Goal: Check status: Check status

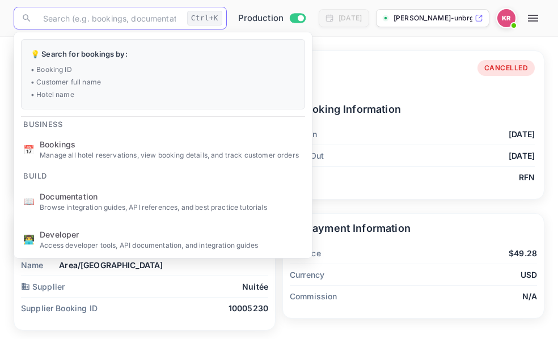
click at [371, 71] on div "Booking Details Booking ID: BLf2WjXm- CANCELLED" at bounding box center [279, 76] width 512 height 32
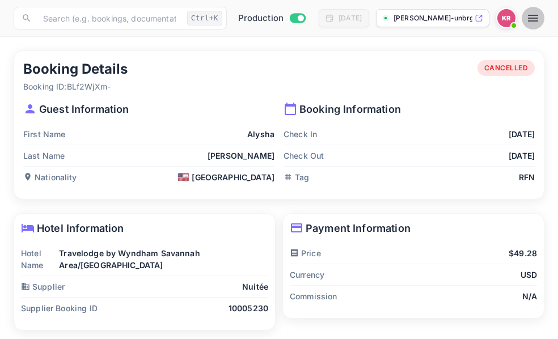
click at [534, 22] on icon "button" at bounding box center [533, 18] width 10 height 7
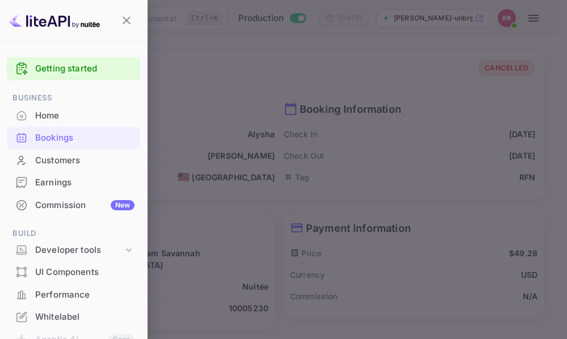
click at [47, 139] on div "Bookings" at bounding box center [84, 138] width 99 height 13
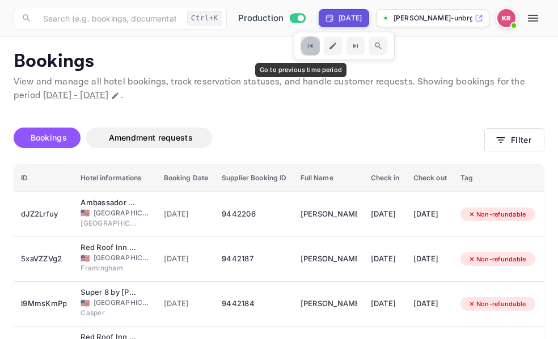
click at [305, 48] on icon "Go to previous time period" at bounding box center [310, 46] width 10 height 10
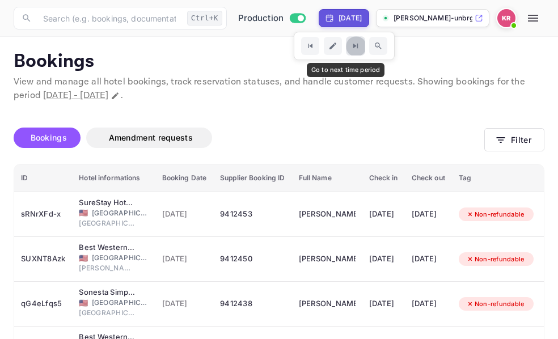
click at [350, 44] on icon "Go to next time period" at bounding box center [355, 46] width 10 height 10
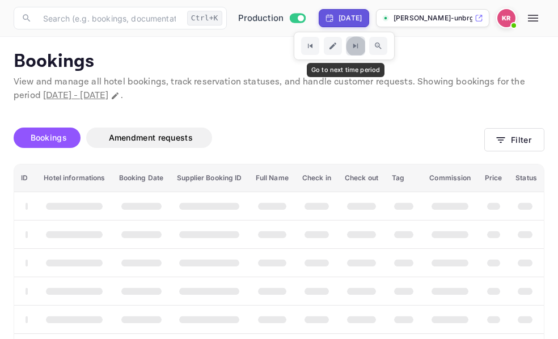
click at [350, 44] on icon "Go to next time period" at bounding box center [355, 46] width 10 height 10
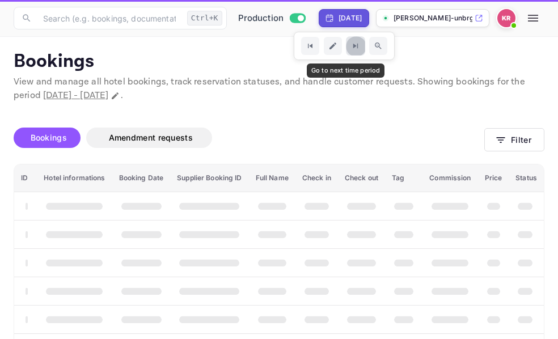
click at [350, 44] on icon "Go to next time period" at bounding box center [355, 46] width 10 height 10
click at [350, 45] on icon "Go to next time period" at bounding box center [355, 46] width 10 height 10
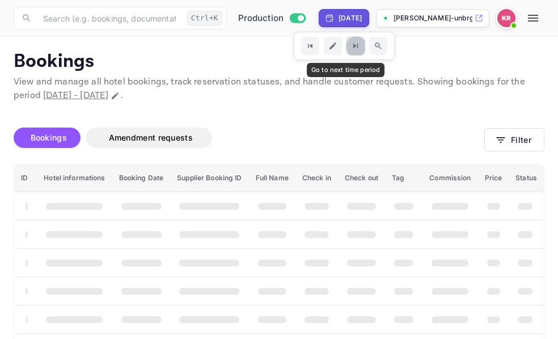
click at [350, 45] on icon "Go to next time period" at bounding box center [355, 46] width 10 height 10
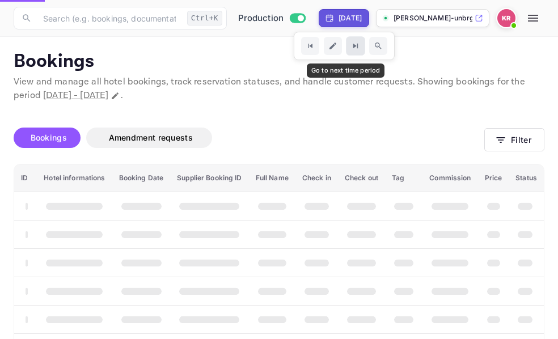
click at [350, 45] on icon "Go to next time period" at bounding box center [355, 46] width 10 height 10
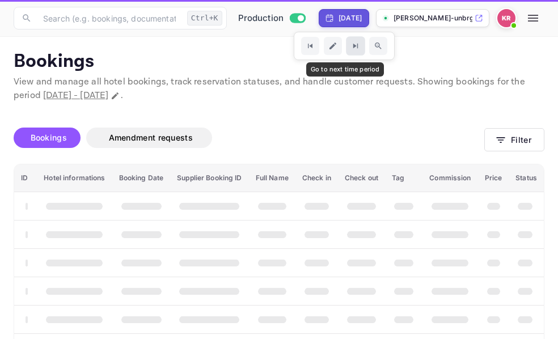
click at [350, 45] on icon "Go to next time period" at bounding box center [355, 46] width 10 height 10
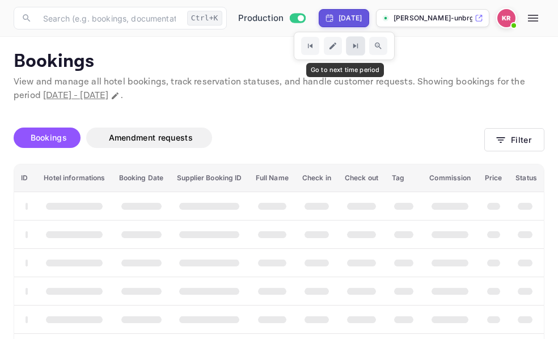
click at [353, 45] on icon "Go to next time period" at bounding box center [355, 46] width 5 height 5
click at [350, 45] on icon "Go to next time period" at bounding box center [355, 46] width 10 height 10
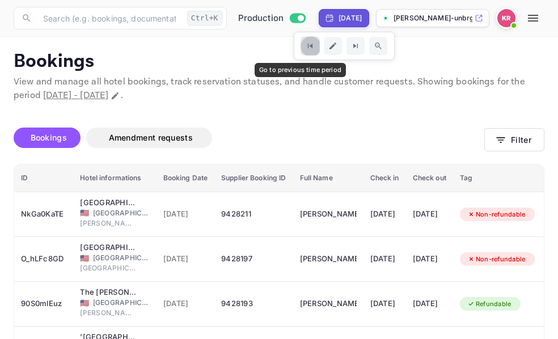
click at [305, 45] on icon "Go to previous time period" at bounding box center [310, 46] width 10 height 10
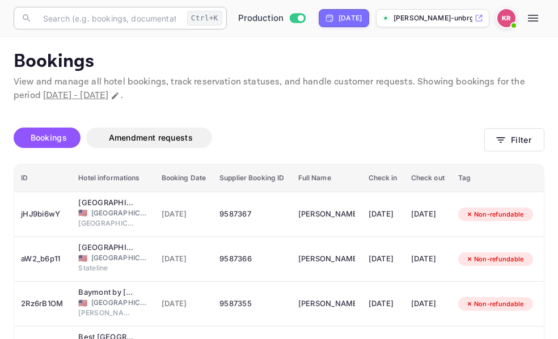
click at [48, 16] on input "text" at bounding box center [109, 18] width 146 height 23
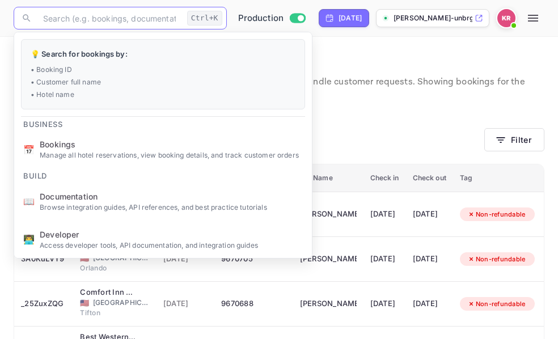
paste input "1VDclCJs8"
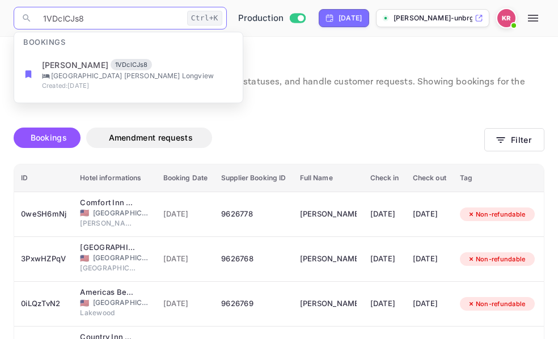
click at [45, 23] on input "1VDclCJs8" at bounding box center [109, 18] width 146 height 23
click at [90, 22] on input "1VDclCJs8" at bounding box center [109, 18] width 146 height 23
type input "1VDclCJs8"
click at [493, 138] on button "Filter" at bounding box center [514, 139] width 60 height 23
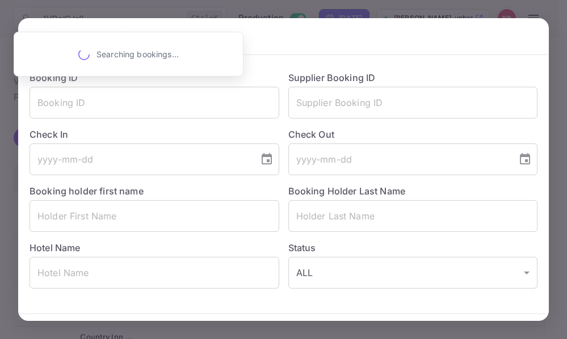
click at [28, 107] on div "Booking ID ​" at bounding box center [149, 90] width 259 height 57
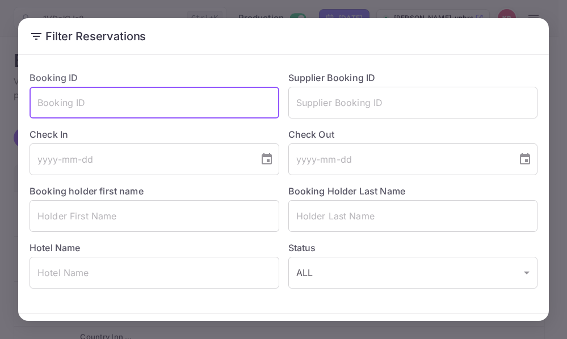
click at [39, 105] on input "text" at bounding box center [154, 103] width 250 height 32
paste input "1VDclCJs8"
click at [41, 104] on input "1VDclCJs8" at bounding box center [154, 103] width 250 height 32
click at [86, 100] on input "1VDclCJs8" at bounding box center [154, 103] width 250 height 32
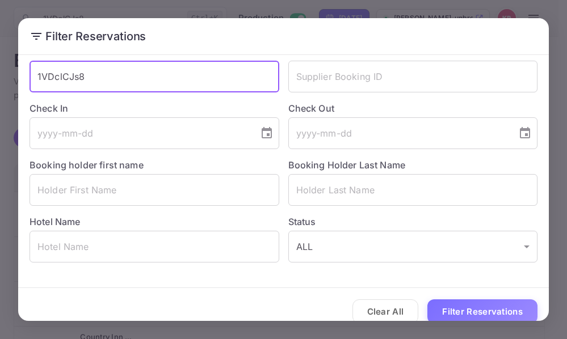
scroll to position [40, 0]
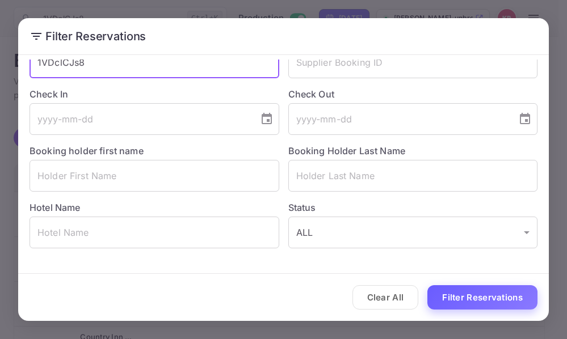
type input "1VDclCJs8"
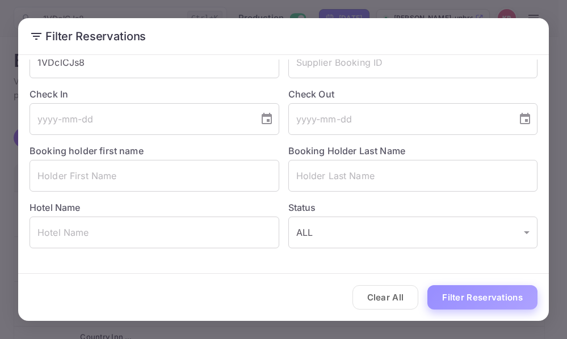
click at [466, 298] on button "Filter Reservations" at bounding box center [482, 297] width 110 height 24
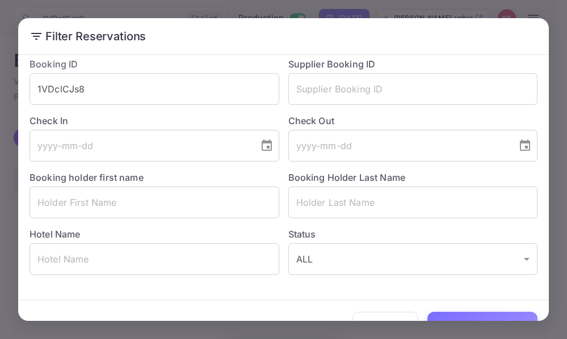
scroll to position [0, 0]
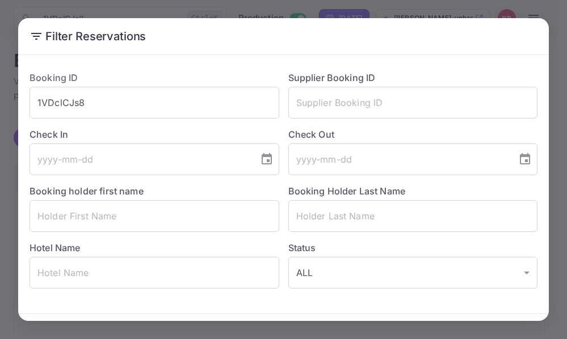
drag, startPoint x: 560, startPoint y: 18, endPoint x: 540, endPoint y: 16, distance: 19.4
click at [554, 18] on div "Filter Reservations Booking ID 1VDclCJs8 ​ Supplier Booking ID ​ Check In ​ Che…" at bounding box center [283, 169] width 567 height 339
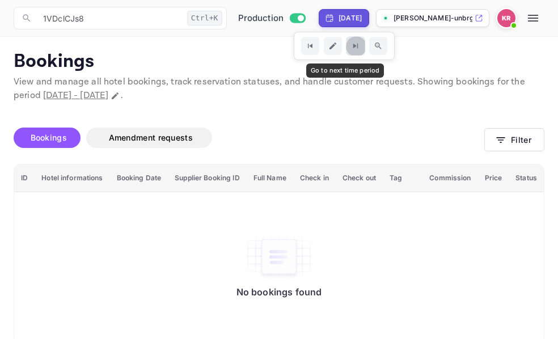
click at [353, 45] on icon "Go to next time period" at bounding box center [355, 46] width 5 height 5
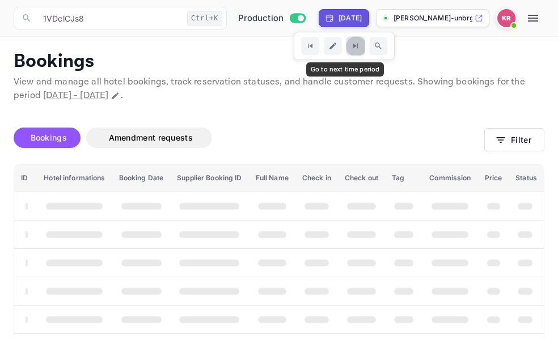
click at [353, 45] on icon "Go to next time period" at bounding box center [355, 46] width 5 height 5
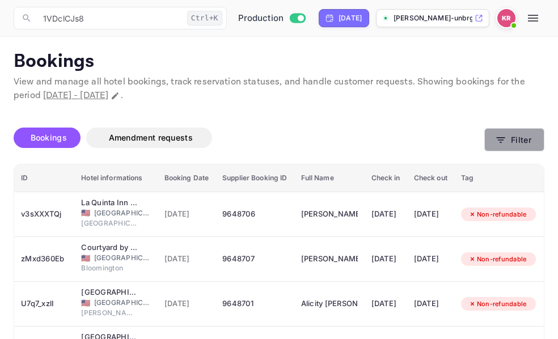
click at [502, 138] on icon "button" at bounding box center [501, 140] width 9 height 6
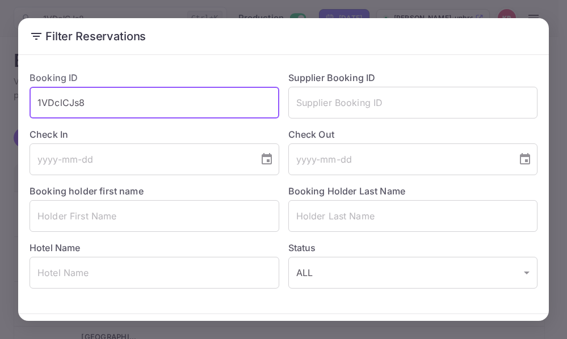
click at [88, 102] on input "1VDclCJs8" at bounding box center [154, 103] width 250 height 32
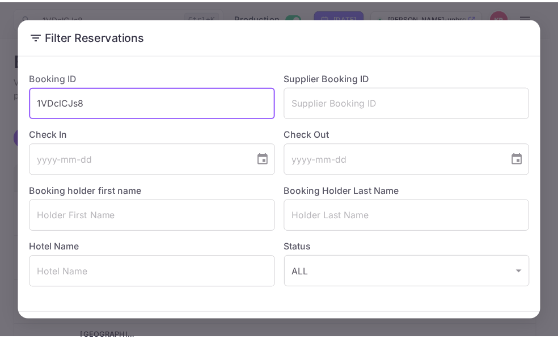
scroll to position [40, 0]
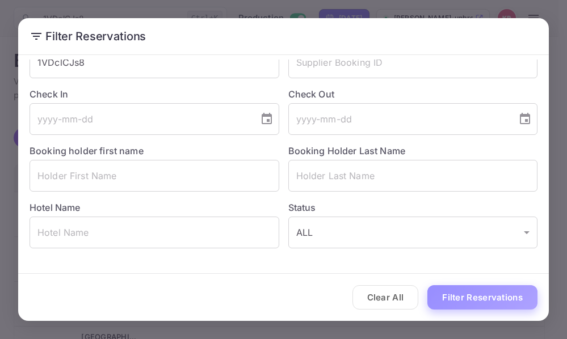
click at [468, 292] on button "Filter Reservations" at bounding box center [482, 297] width 110 height 24
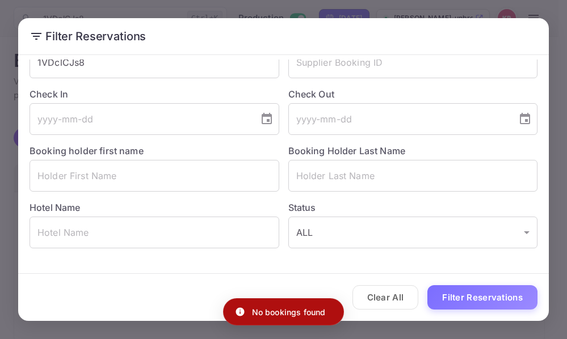
click at [556, 11] on div "Filter Reservations Booking ID 1VDclCJs8 ​ Supplier Booking ID ​ Check In ​ Che…" at bounding box center [283, 169] width 567 height 339
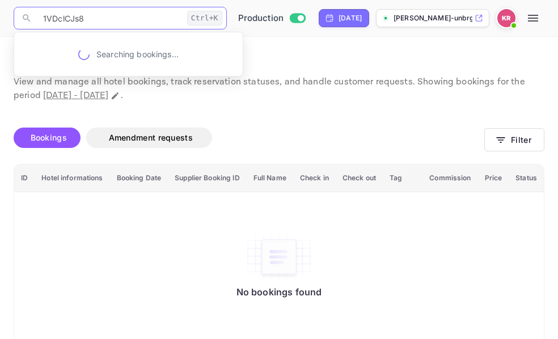
click at [85, 16] on input "1VDclCJs8" at bounding box center [109, 18] width 146 height 23
click at [42, 23] on input "1VDclCJs8" at bounding box center [109, 18] width 146 height 23
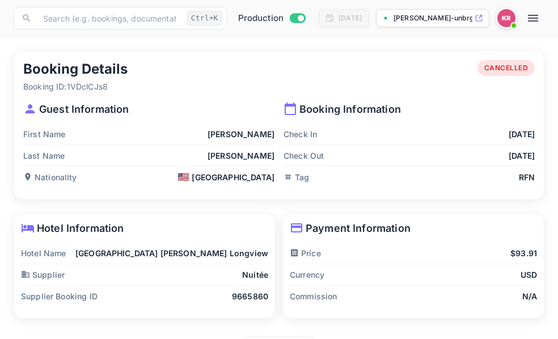
click at [408, 81] on div "Booking Details Booking ID: 1VDclCJs8 CANCELLED" at bounding box center [279, 76] width 512 height 32
click at [534, 19] on icon "button" at bounding box center [533, 18] width 10 height 7
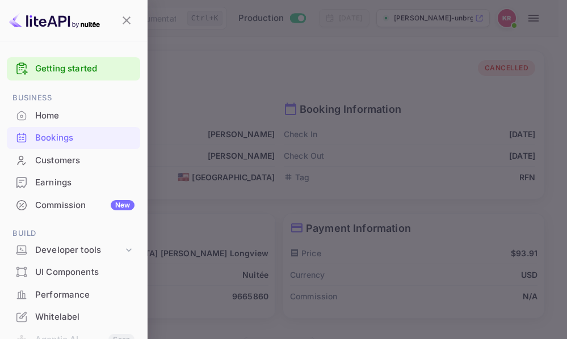
click at [40, 140] on div "Bookings" at bounding box center [84, 138] width 99 height 13
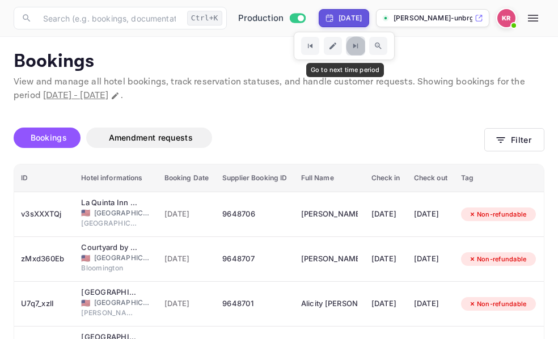
click at [353, 47] on icon "Go to next time period" at bounding box center [355, 46] width 5 height 5
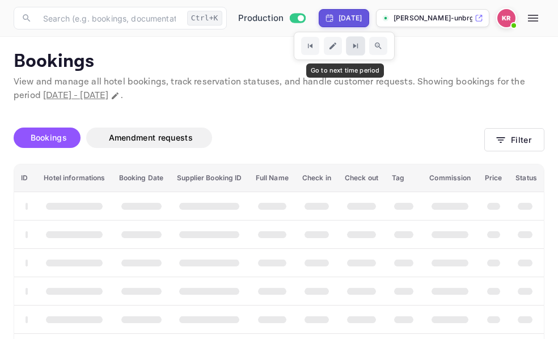
click at [353, 47] on icon "Go to next time period" at bounding box center [355, 46] width 5 height 5
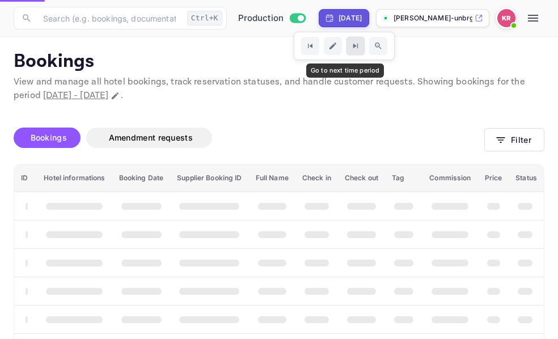
click at [350, 47] on icon "Go to next time period" at bounding box center [355, 46] width 10 height 10
click at [346, 47] on button "Go to next time period" at bounding box center [355, 45] width 19 height 19
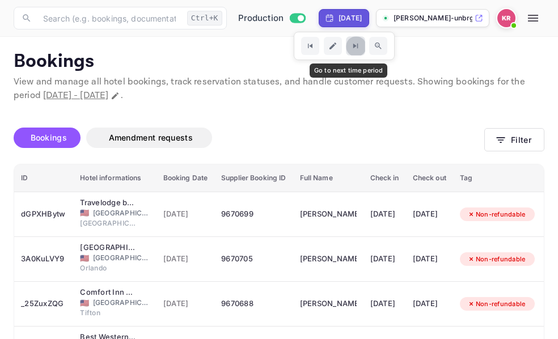
click at [350, 47] on icon "Go to next time period" at bounding box center [355, 46] width 10 height 10
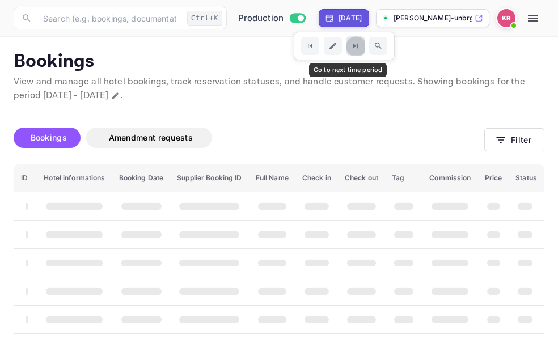
click at [350, 47] on icon "Go to next time period" at bounding box center [355, 46] width 10 height 10
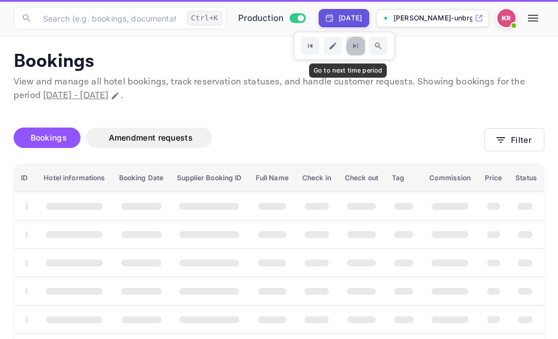
click at [350, 47] on icon "Go to next time period" at bounding box center [355, 46] width 10 height 10
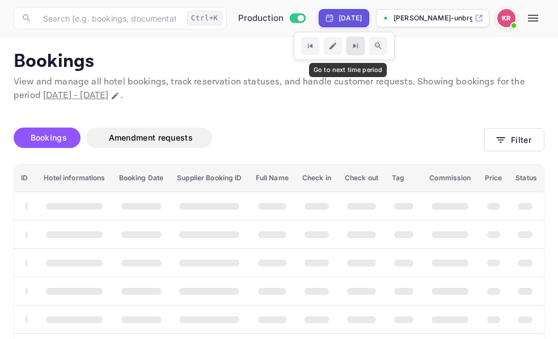
click at [350, 47] on icon "Go to next time period" at bounding box center [355, 46] width 10 height 10
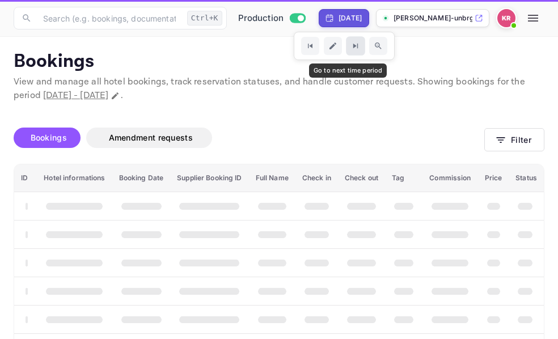
click at [350, 47] on icon "Go to next time period" at bounding box center [355, 46] width 10 height 10
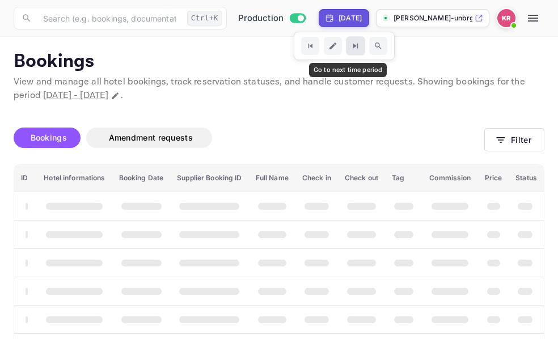
click at [350, 48] on icon "Go to next time period" at bounding box center [355, 46] width 10 height 10
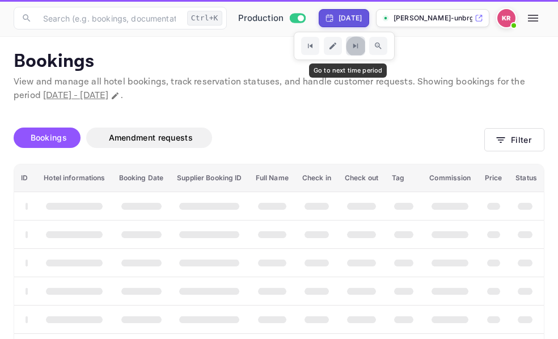
click at [350, 48] on icon "Go to next time period" at bounding box center [355, 46] width 10 height 10
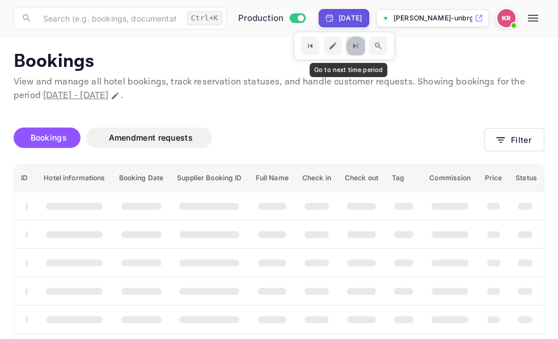
click at [346, 48] on button "Go to next time period" at bounding box center [355, 45] width 19 height 19
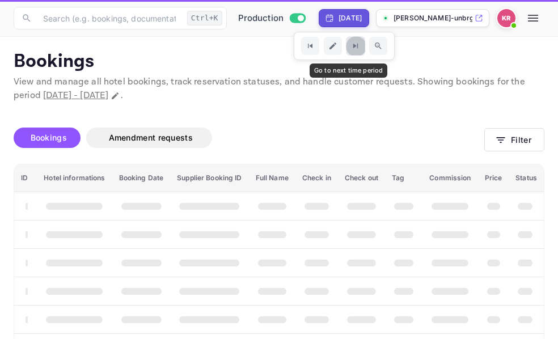
click at [346, 48] on button "Go to next time period" at bounding box center [355, 45] width 19 height 19
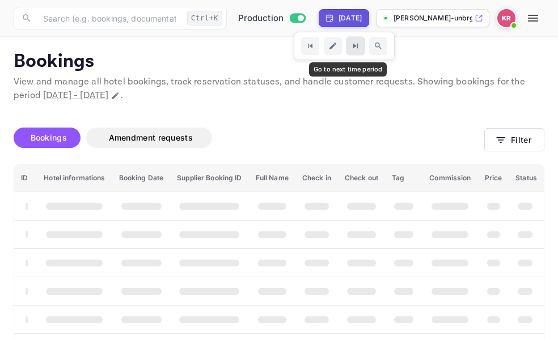
click at [346, 50] on button "Go to next time period" at bounding box center [355, 45] width 19 height 19
click at [346, 51] on button "Go to next time period" at bounding box center [355, 45] width 19 height 19
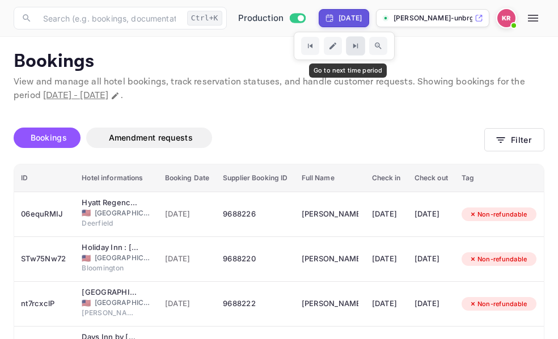
click at [346, 51] on button "Go to next time period" at bounding box center [355, 45] width 19 height 19
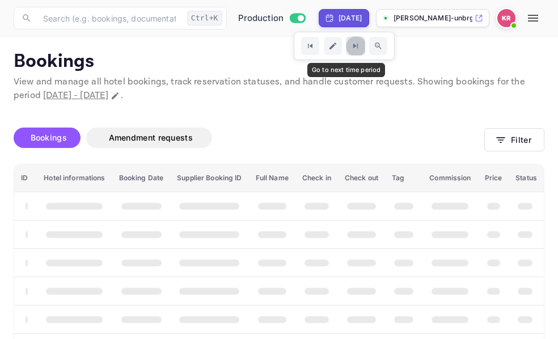
click at [346, 51] on button "Go to next time period" at bounding box center [355, 45] width 19 height 19
click at [350, 49] on icon "Go to next time period" at bounding box center [355, 46] width 10 height 10
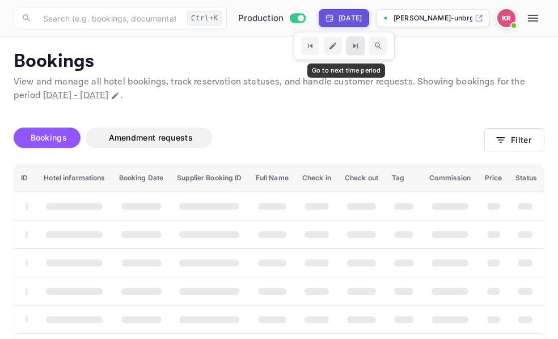
click at [350, 49] on icon "Go to next time period" at bounding box center [355, 46] width 10 height 10
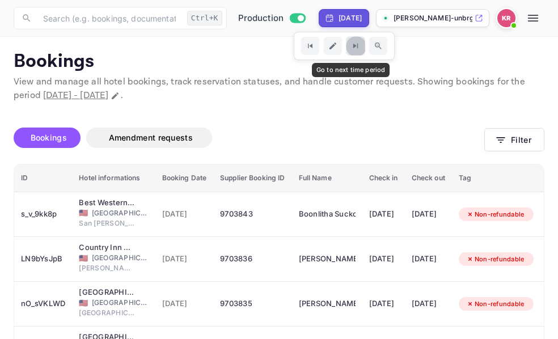
click at [350, 49] on icon "Go to next time period" at bounding box center [355, 46] width 10 height 10
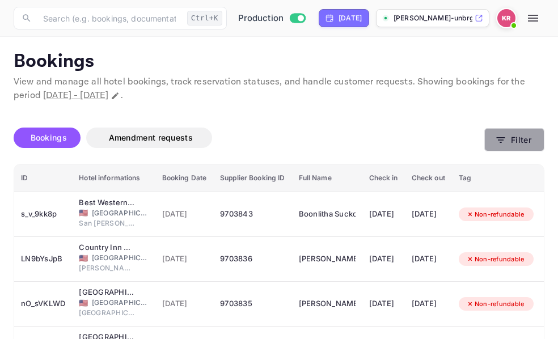
click at [504, 143] on icon "button" at bounding box center [500, 139] width 11 height 11
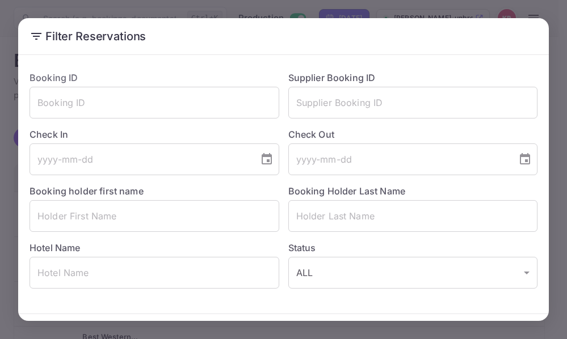
click at [554, 20] on div "Filter Reservations Booking ID ​ Supplier Booking ID ​ Check In ​ Check Out ​ B…" at bounding box center [283, 169] width 567 height 339
